Goal: Task Accomplishment & Management: Use online tool/utility

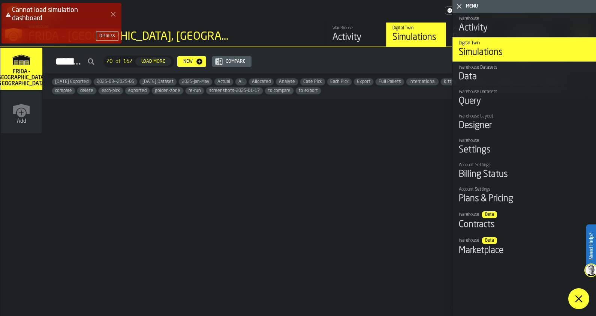
click at [458, 27] on div "Cannot load simulation dashboard Dismiss" at bounding box center [300, 27] width 596 height 50
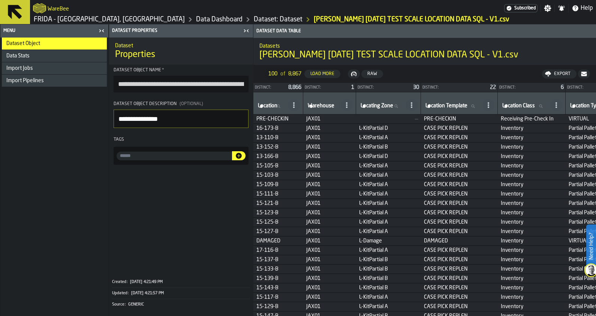
click at [196, 19] on link "Data Dashboard" at bounding box center [219, 19] width 47 height 8
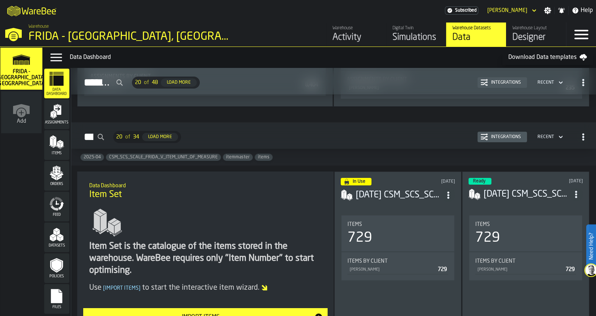
scroll to position [1219, 0]
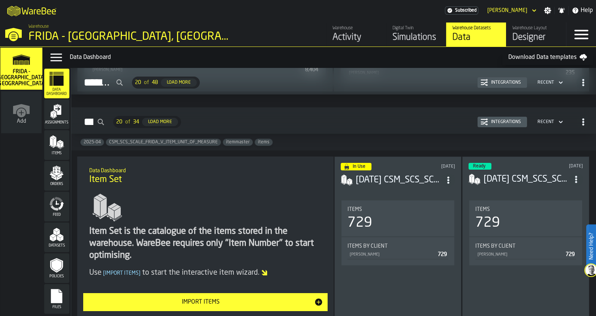
click at [56, 297] on rect "menu Files" at bounding box center [56, 298] width 11 height 5
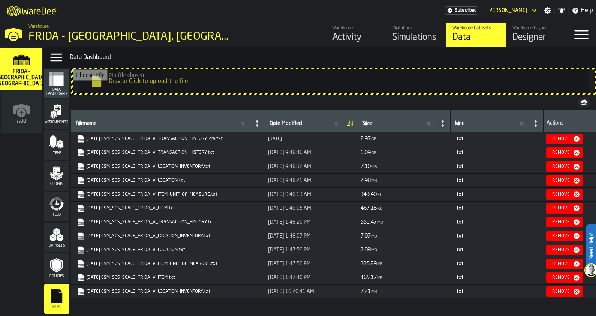
click at [195, 84] on input "Drag or Click to upload the file" at bounding box center [334, 81] width 522 height 24
click at [230, 83] on input "Drag or Click to upload the file" at bounding box center [334, 81] width 522 height 24
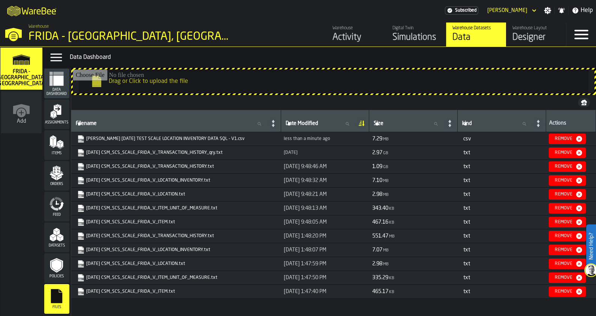
click at [290, 80] on input "Drag or Click to upload the file" at bounding box center [334, 81] width 522 height 24
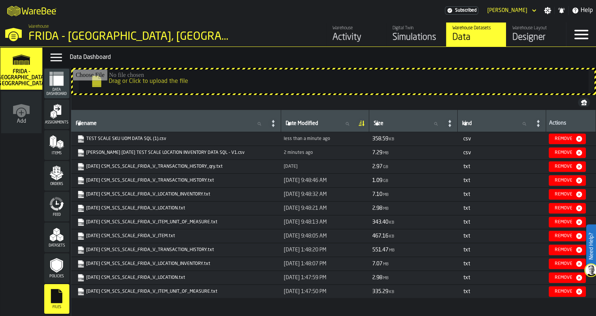
click at [225, 77] on input "Drag or Click to upload the file" at bounding box center [334, 81] width 522 height 24
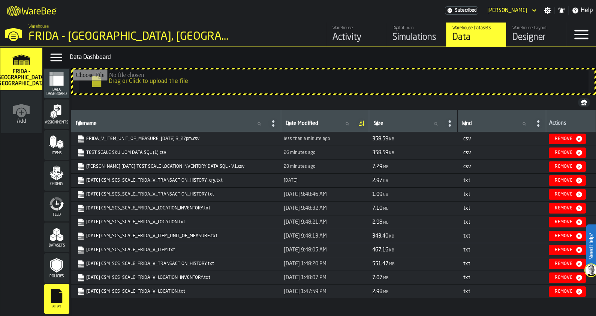
click at [254, 85] on input "Drag or Click to upload the file" at bounding box center [334, 81] width 522 height 24
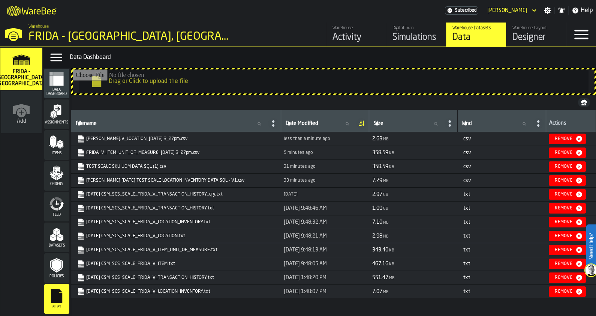
click at [260, 78] on input "Drag or Click to upload the file" at bounding box center [334, 81] width 522 height 24
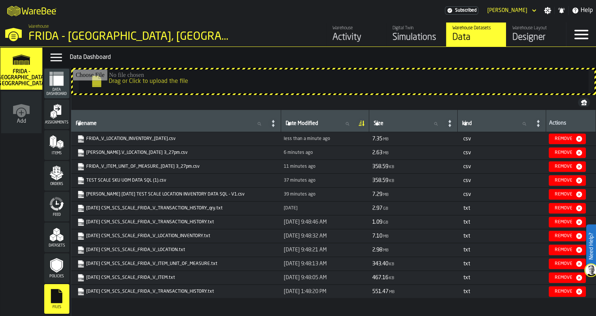
click at [201, 87] on input "Drag or Click to upload the file" at bounding box center [334, 81] width 522 height 24
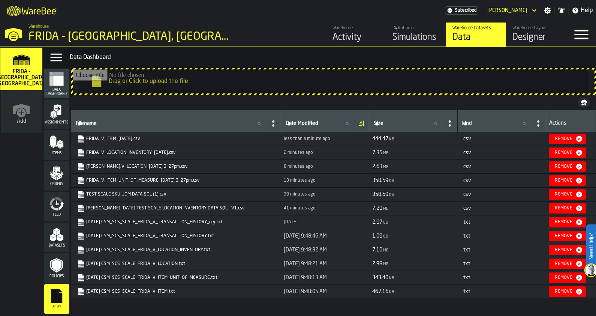
click at [210, 79] on input "Drag or Click to upload the file" at bounding box center [334, 81] width 522 height 24
